Goal: Go to known website: Access a specific website the user already knows

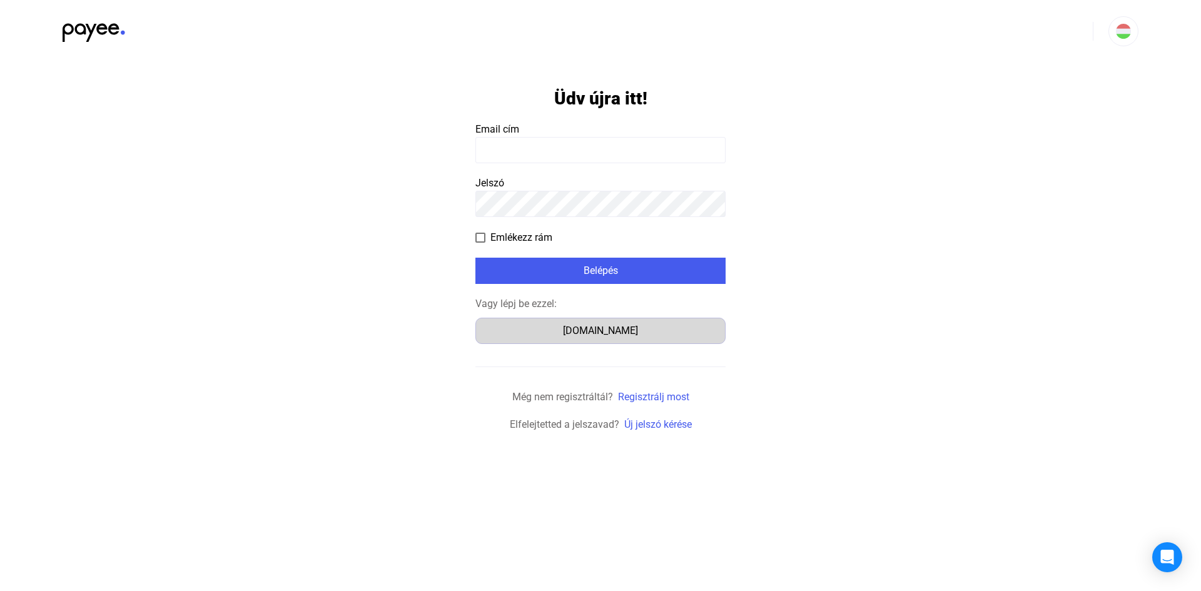
click at [600, 335] on div "[DOMAIN_NAME]" at bounding box center [600, 330] width 241 height 15
